Goal: Task Accomplishment & Management: Manage account settings

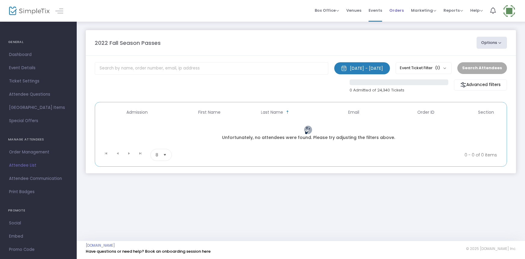
click at [397, 11] on span "Orders" at bounding box center [396, 10] width 14 height 15
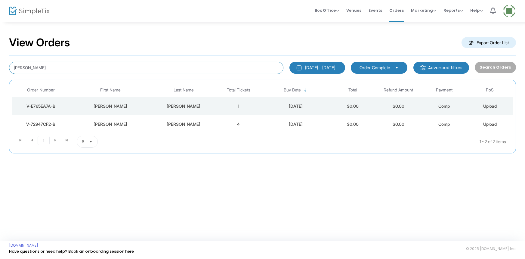
drag, startPoint x: 29, startPoint y: 68, endPoint x: 0, endPoint y: 71, distance: 29.4
click at [0, 70] on div "View Orders Export Order List [PERSON_NAME] [DATE] - [DATE] Last 30 Days [DATE]…" at bounding box center [262, 97] width 525 height 153
type input "V-475BF884-3"
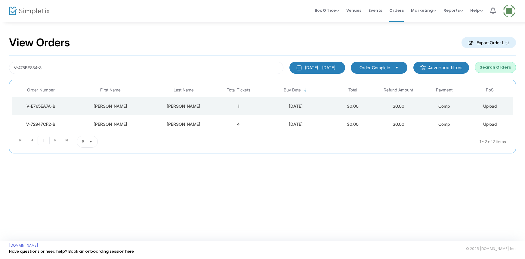
click at [496, 71] on button "Search Orders" at bounding box center [495, 67] width 41 height 11
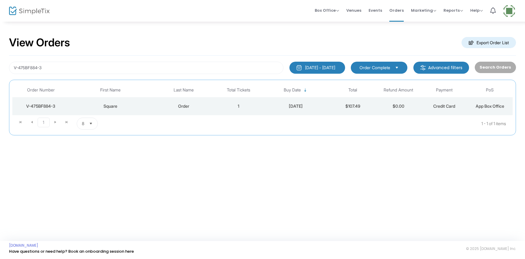
click at [150, 110] on td "Square" at bounding box center [111, 106] width 82 height 18
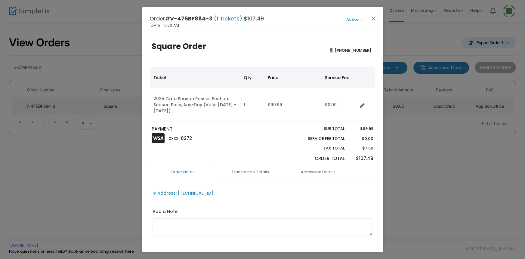
click at [350, 19] on button "Action" at bounding box center [354, 19] width 36 height 7
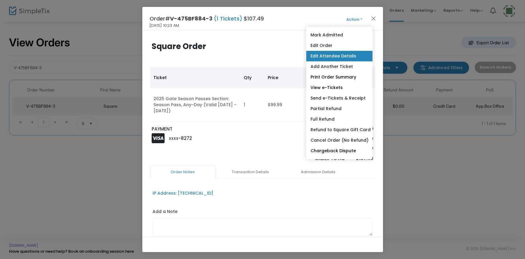
click at [347, 55] on link "Edit Attendee Details" at bounding box center [339, 56] width 66 height 11
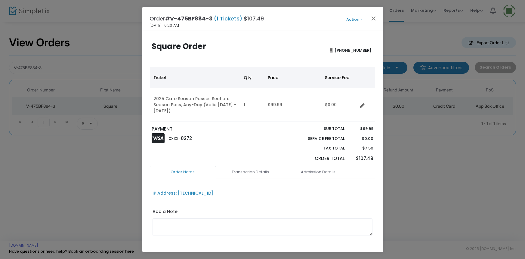
click at [356, 20] on button "Action" at bounding box center [354, 19] width 36 height 7
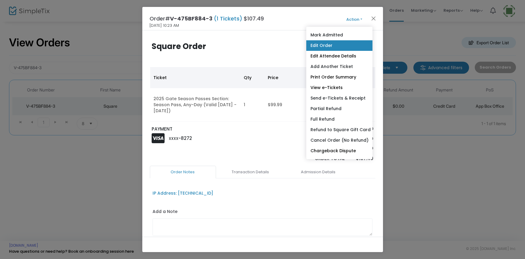
click at [321, 45] on link "Edit Order" at bounding box center [339, 45] width 66 height 11
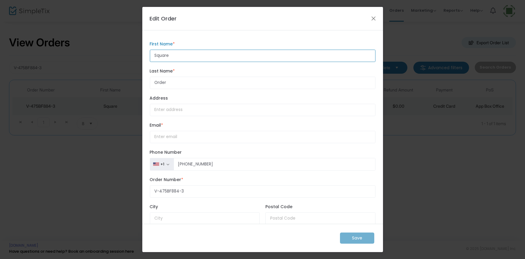
click at [155, 54] on input "Square" at bounding box center [263, 56] width 226 height 12
drag, startPoint x: 185, startPoint y: 57, endPoint x: 167, endPoint y: 56, distance: 17.5
click at [167, 56] on input "ShelbySquare" at bounding box center [263, 56] width 226 height 12
type input "[PERSON_NAME]"
drag, startPoint x: 170, startPoint y: 81, endPoint x: 125, endPoint y: 82, distance: 45.4
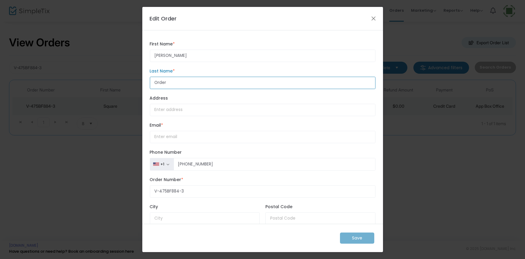
click at [129, 82] on ngb-modal-window "Edit Order [PERSON_NAME] First Name * First Name is required. Order Last Name *…" at bounding box center [262, 129] width 525 height 259
type input "[PERSON_NAME]"
drag, startPoint x: 158, startPoint y: 137, endPoint x: 178, endPoint y: 133, distance: 20.4
click at [159, 136] on input "How would you like to receive the report? *" at bounding box center [263, 137] width 226 height 12
type input "[EMAIL_ADDRESS][DOMAIN_NAME]"
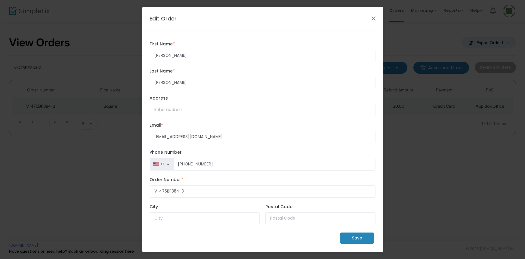
click at [351, 240] on m-button "Save" at bounding box center [357, 238] width 34 height 11
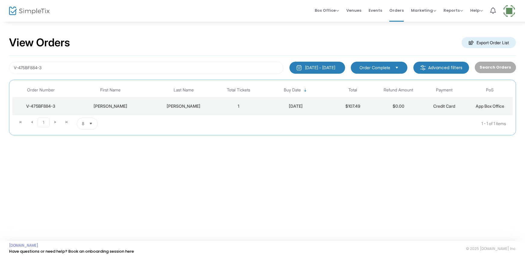
click at [208, 105] on div "[PERSON_NAME]" at bounding box center [183, 106] width 61 height 6
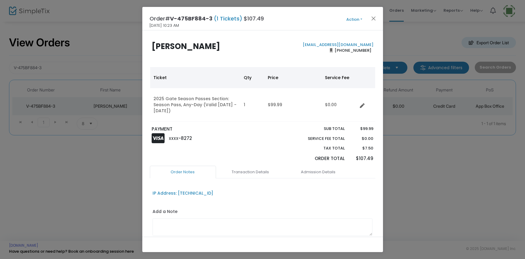
click at [357, 18] on button "Action" at bounding box center [354, 19] width 36 height 7
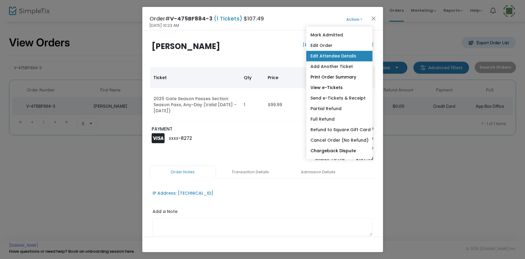
click at [321, 55] on link "Edit Attendee Details" at bounding box center [339, 56] width 66 height 11
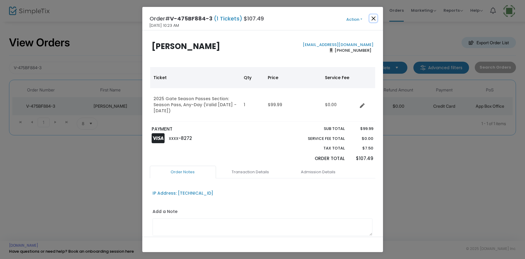
click at [371, 15] on button "Close" at bounding box center [374, 18] width 8 height 8
